Goal: Navigation & Orientation: Find specific page/section

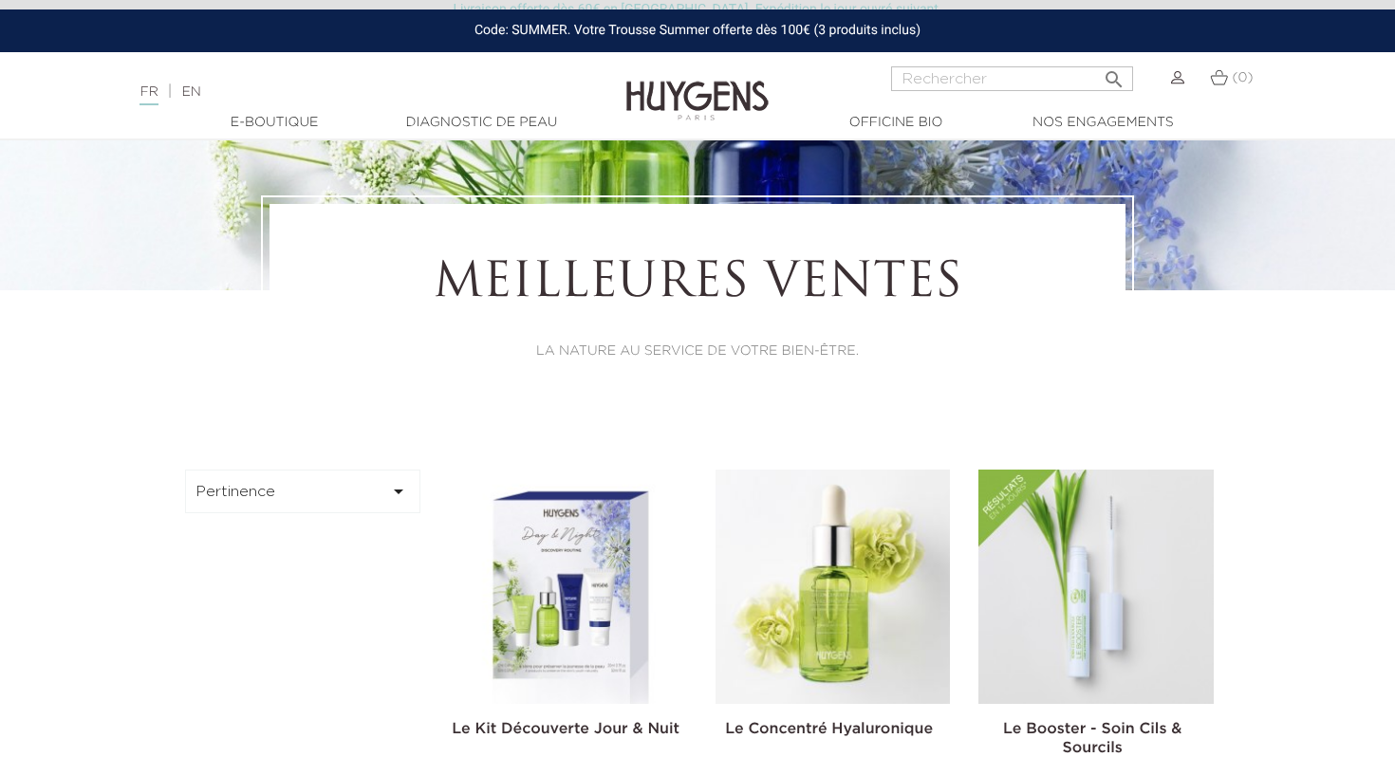
scroll to position [315, 0]
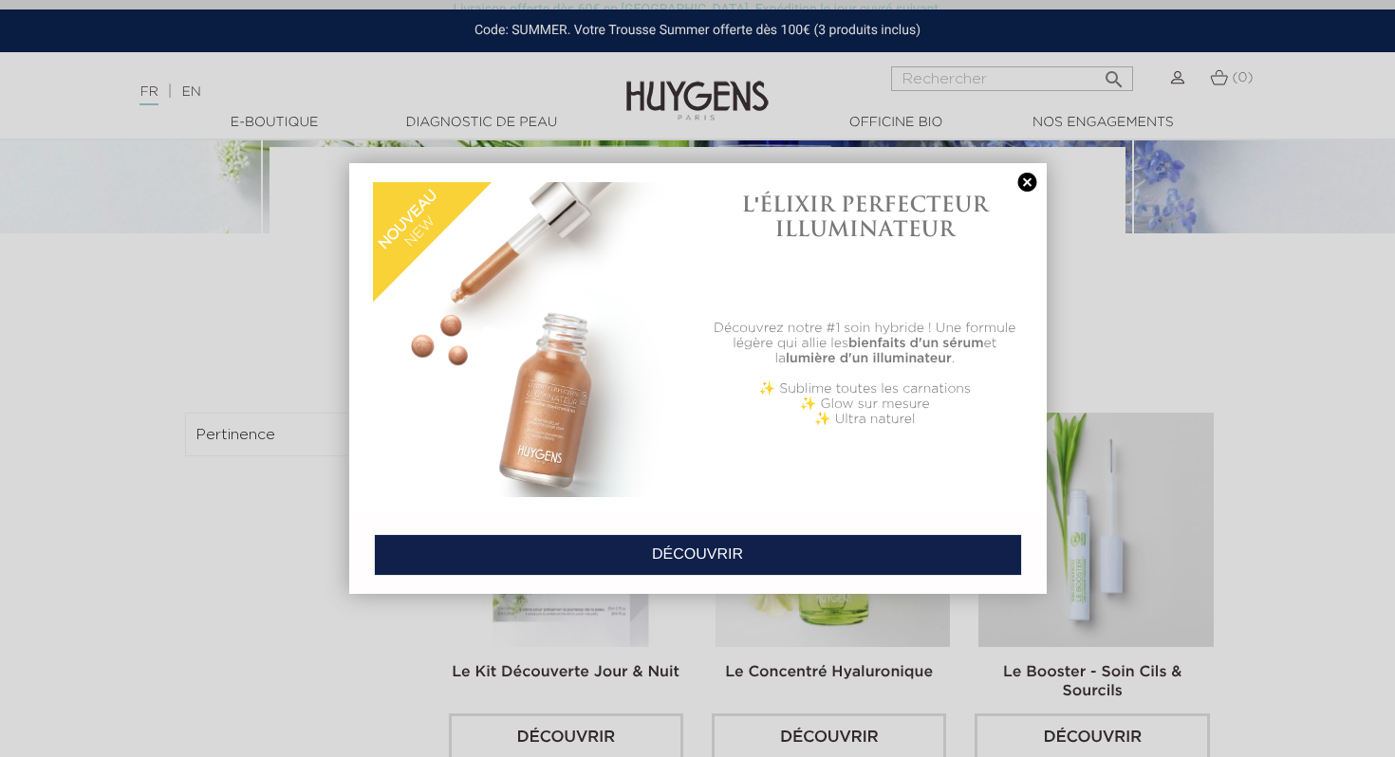
click at [1027, 176] on link at bounding box center [1027, 183] width 27 height 20
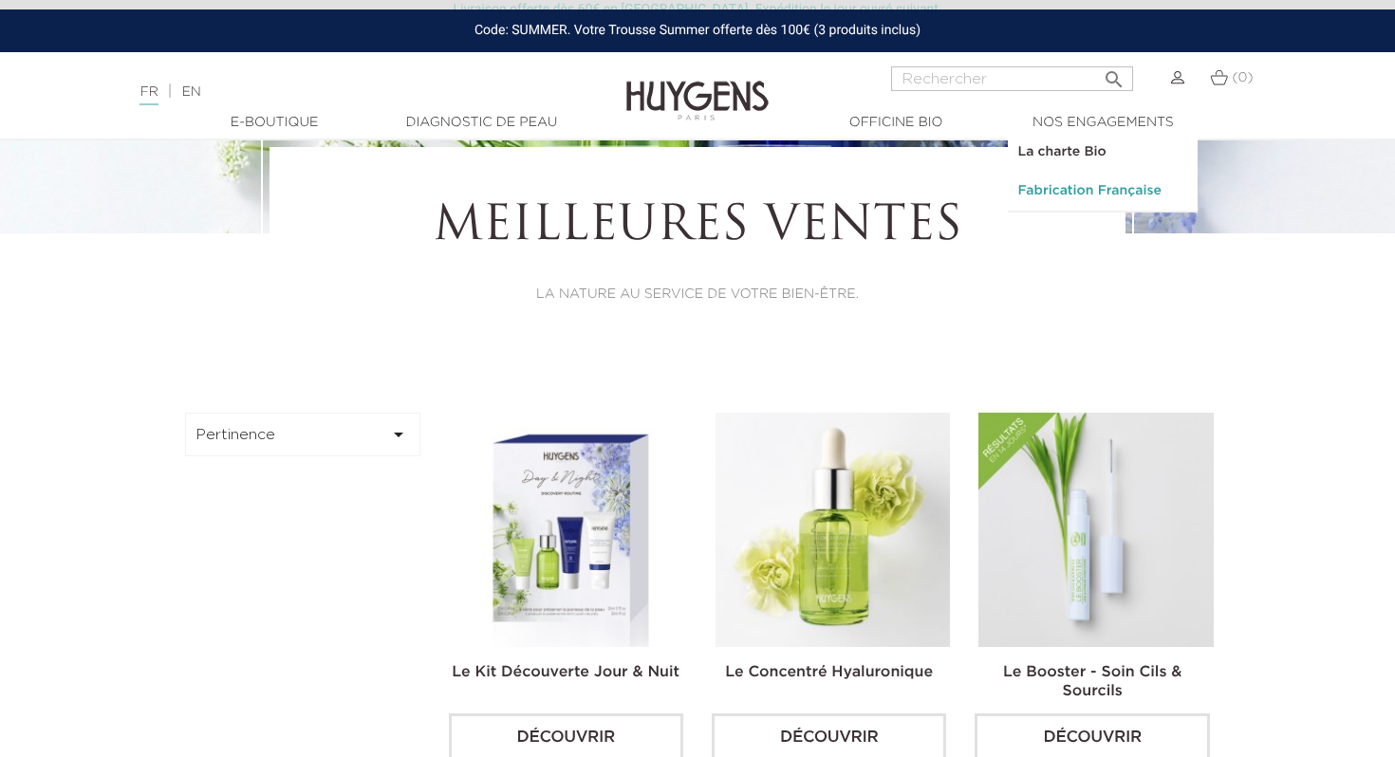
click at [1068, 190] on link "Fabrication Française" at bounding box center [1103, 191] width 190 height 39
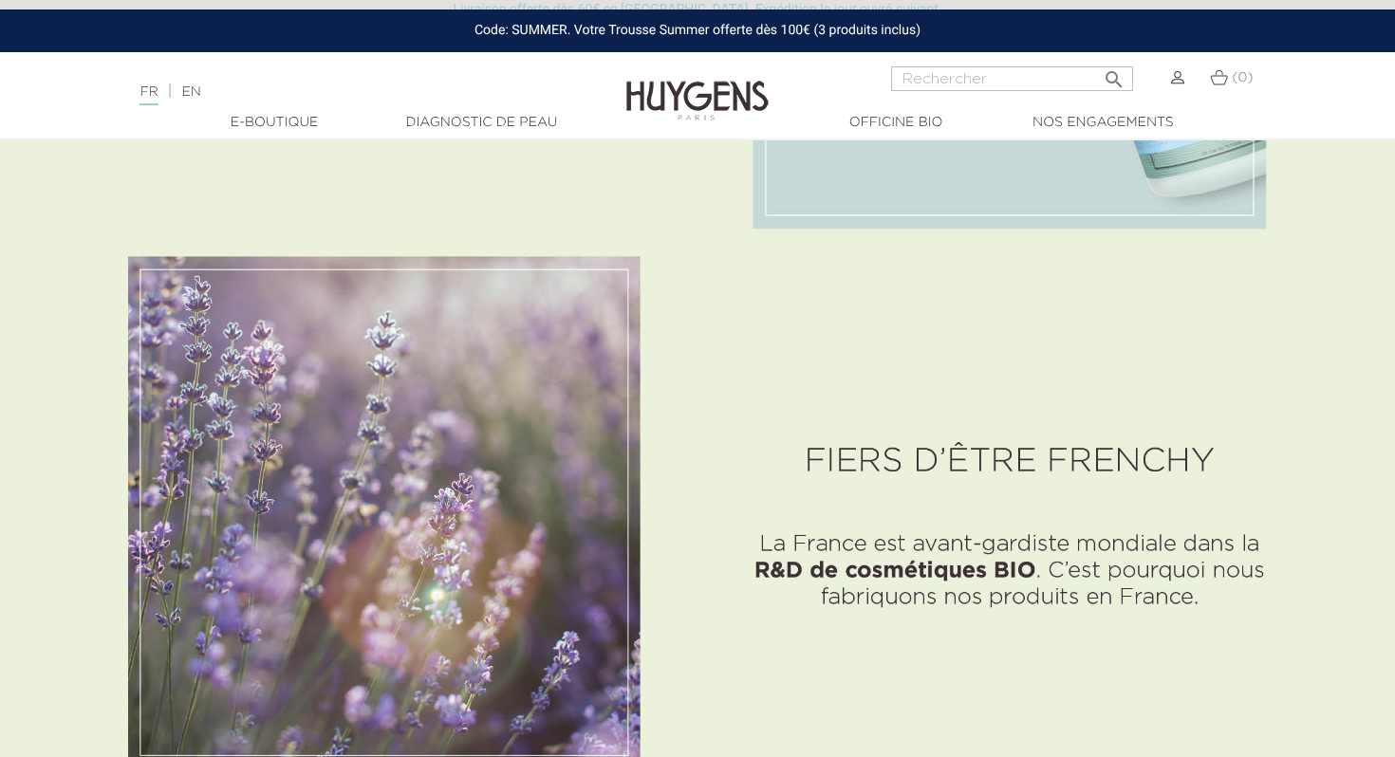
scroll to position [3767, 0]
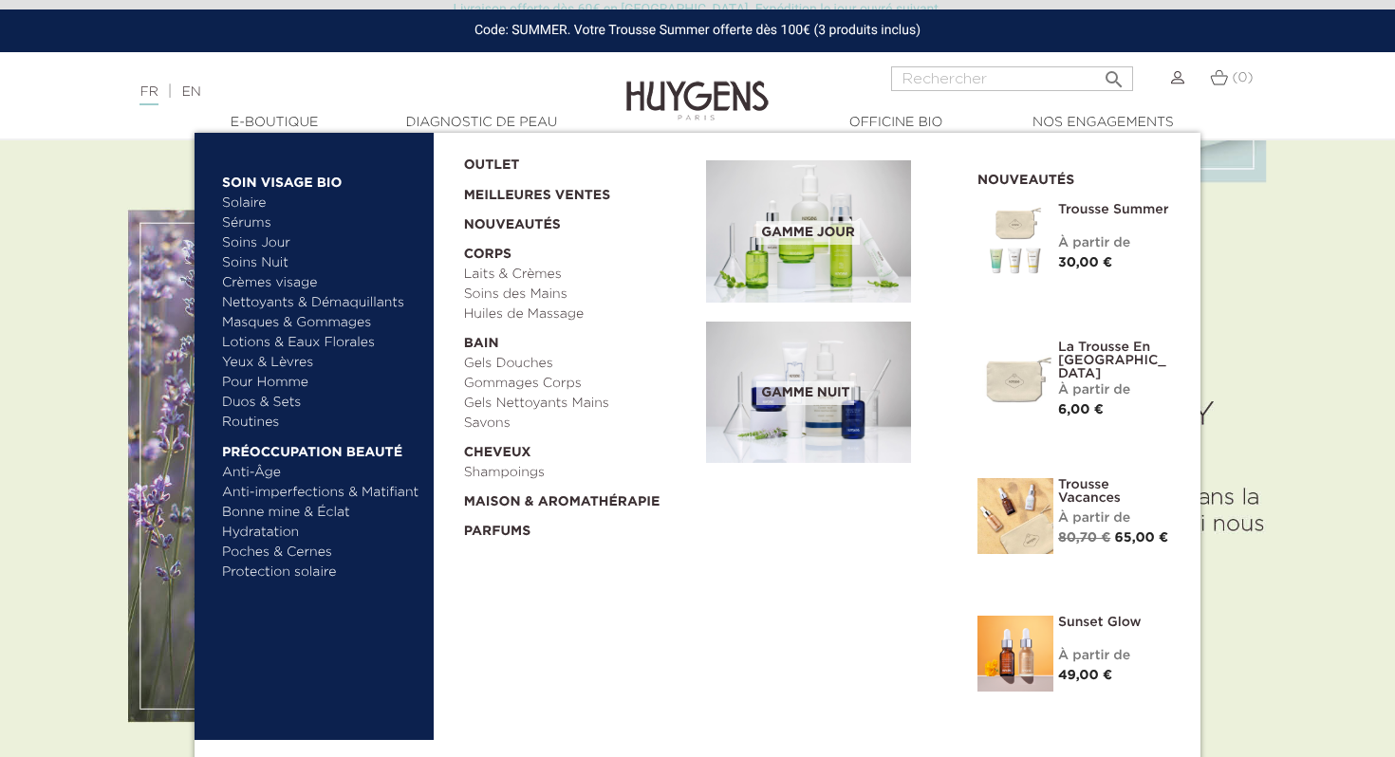
click at [269, 359] on link "Yeux & Lèvres" at bounding box center [321, 363] width 198 height 20
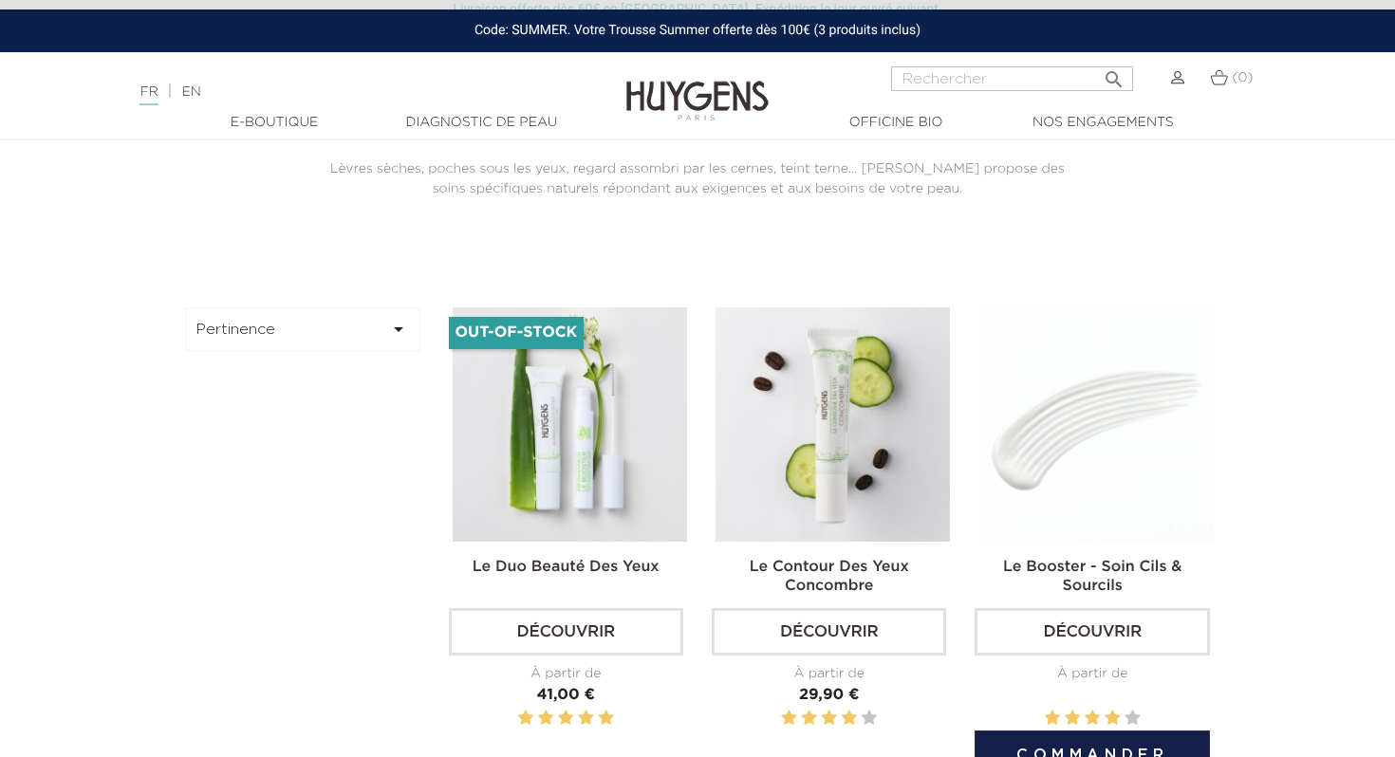
scroll to position [450, 0]
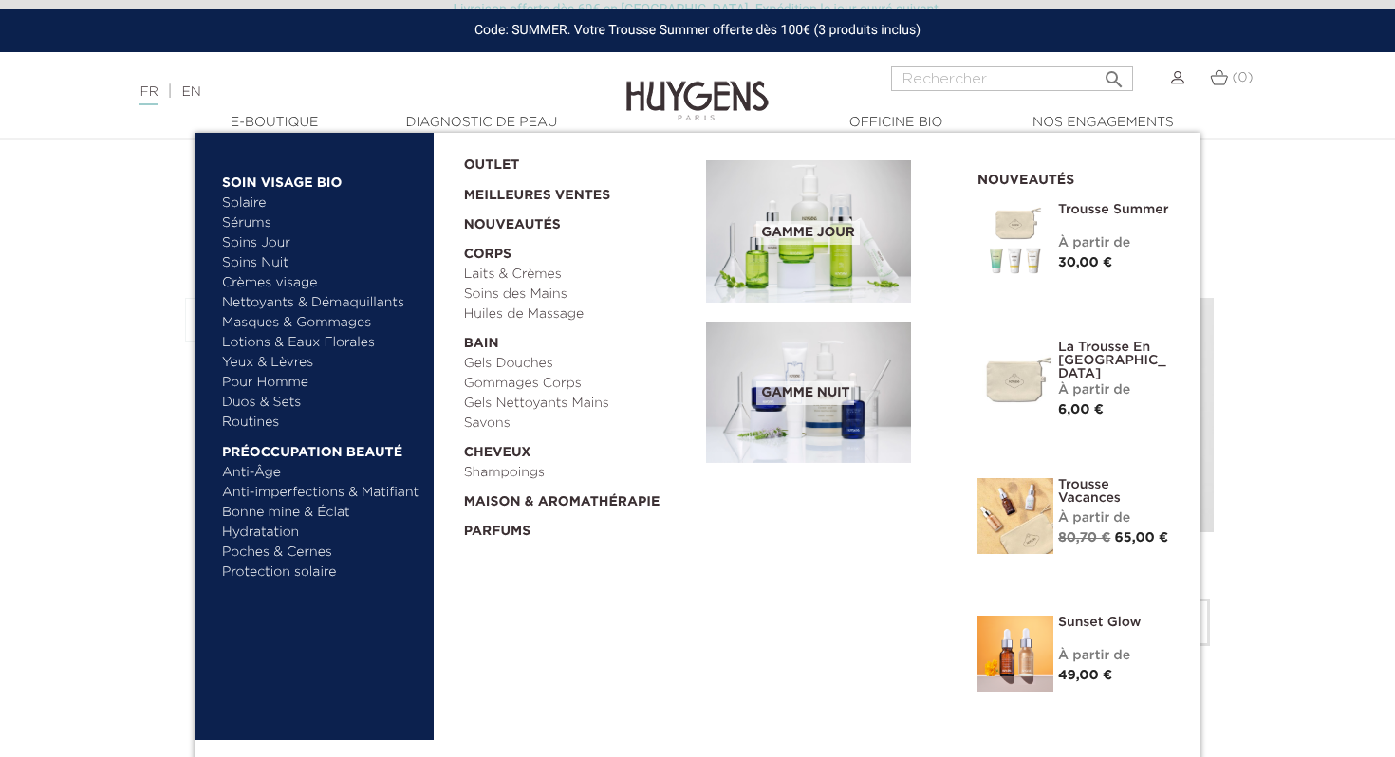
click at [264, 284] on link "Crèmes visage" at bounding box center [321, 283] width 198 height 20
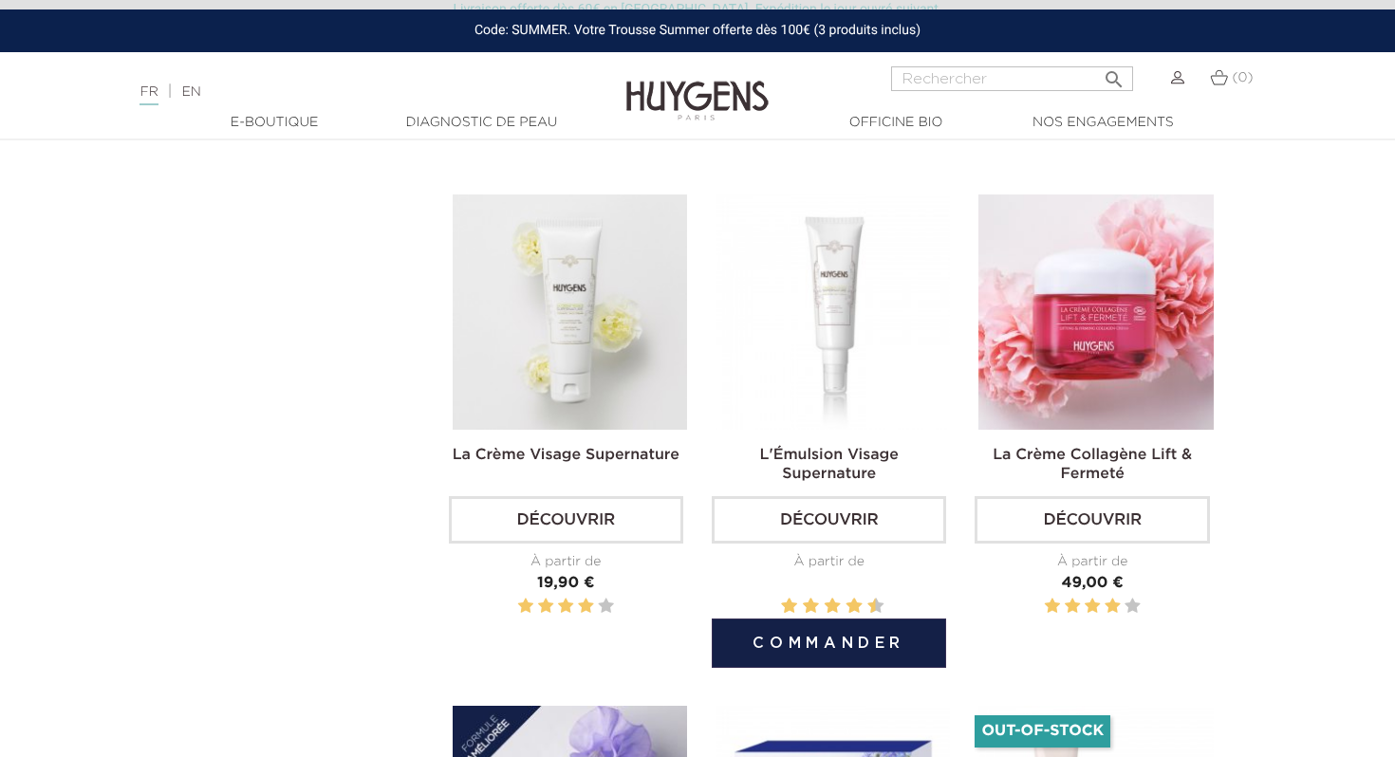
scroll to position [1255, 0]
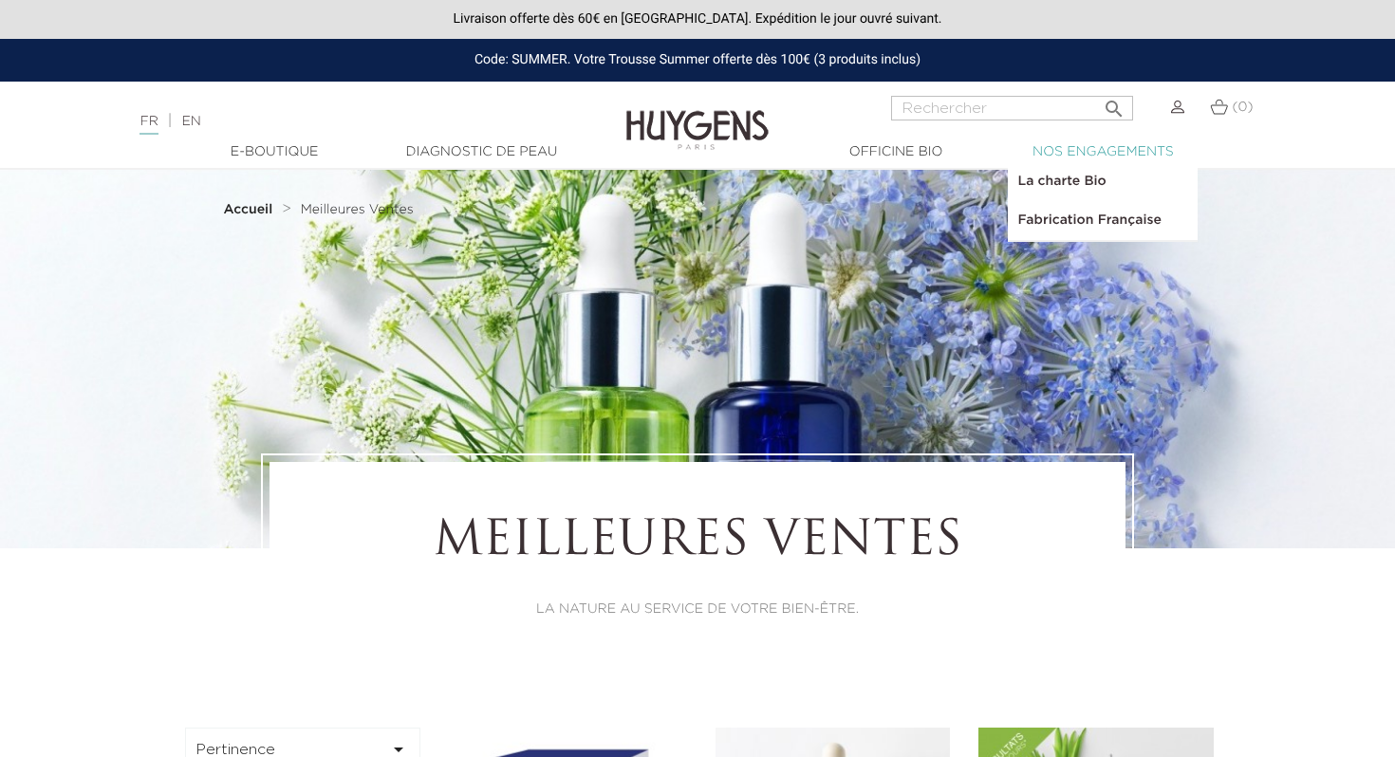
click at [1106, 154] on link "  Nos engagements" at bounding box center [1103, 152] width 190 height 20
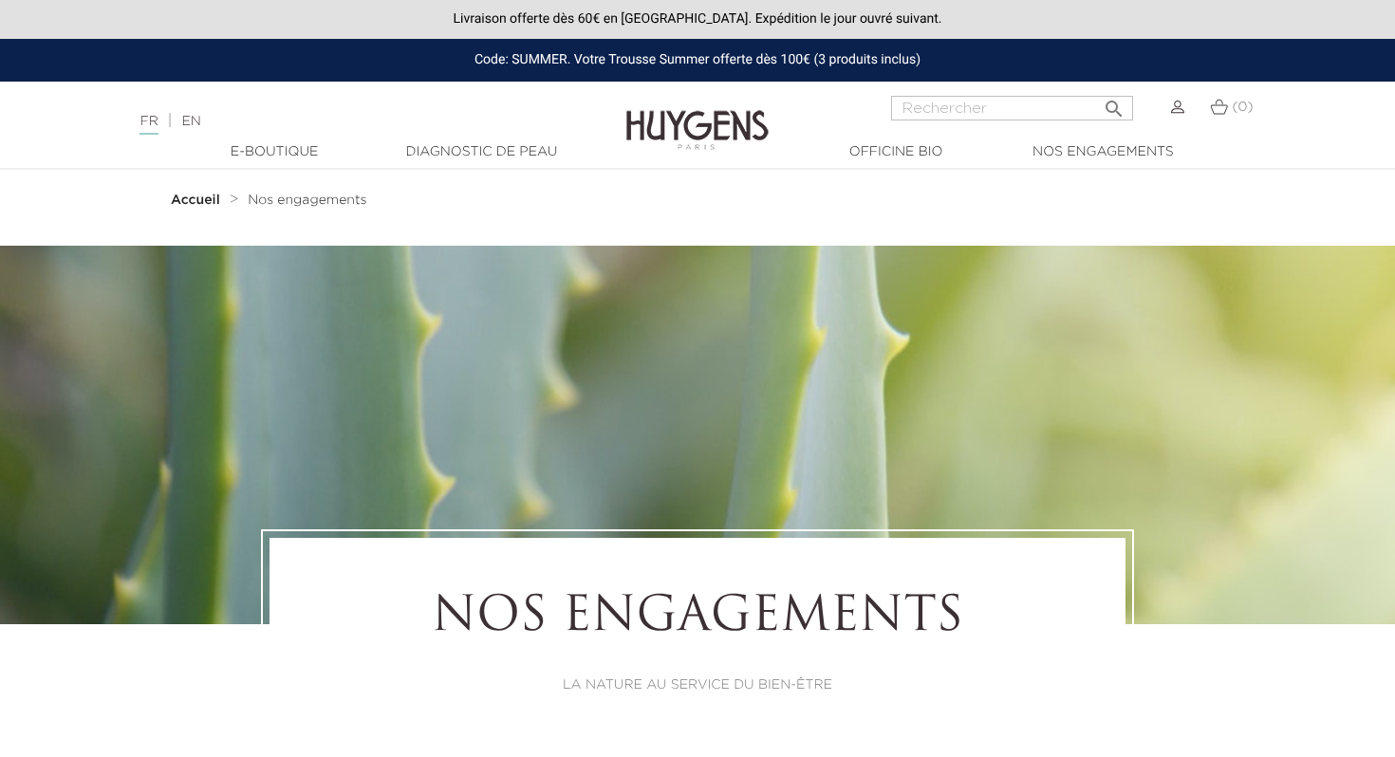
drag, startPoint x: 328, startPoint y: 402, endPoint x: 826, endPoint y: 9, distance: 634.4
